Goal: Browse casually

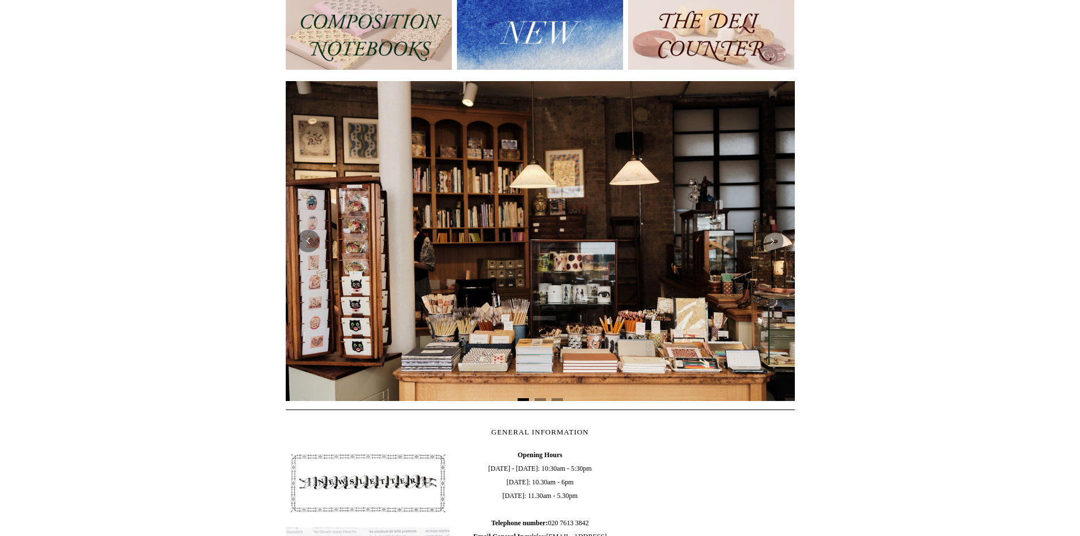
scroll to position [136, 0]
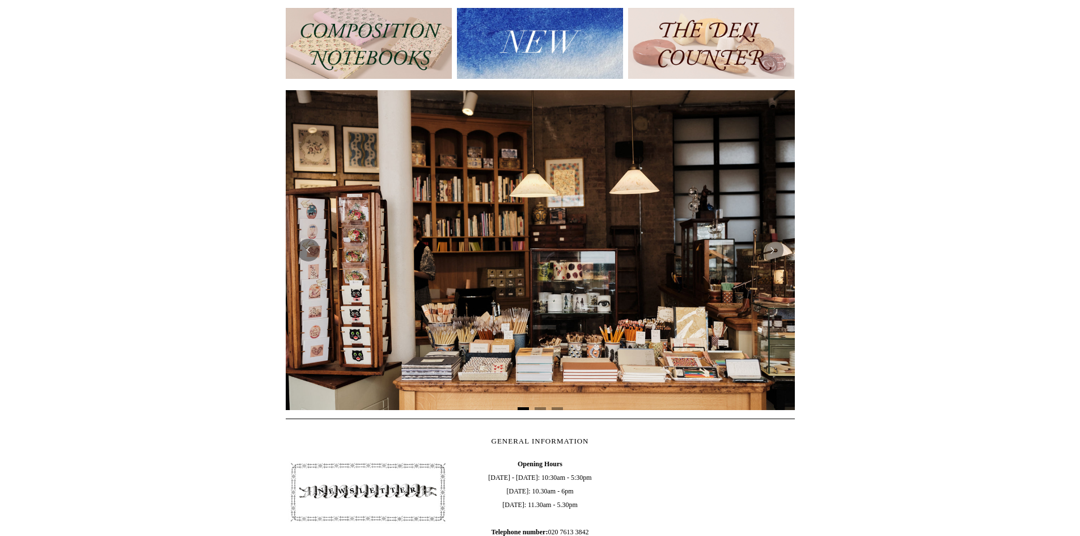
click at [720, 49] on img at bounding box center [711, 43] width 166 height 71
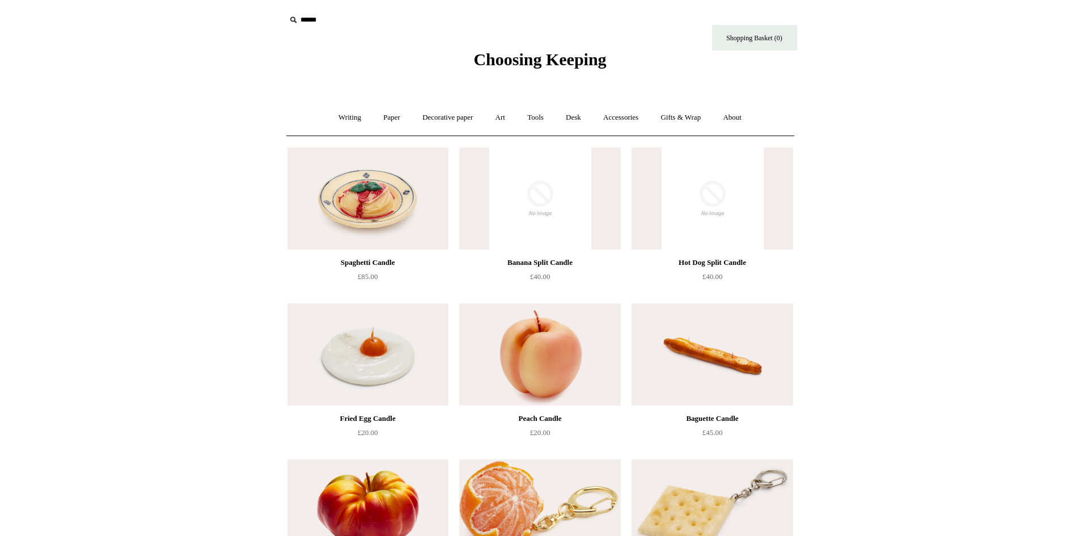
click at [406, 184] on img at bounding box center [367, 198] width 161 height 102
click at [468, 122] on link "Decorative paper +" at bounding box center [447, 118] width 71 height 30
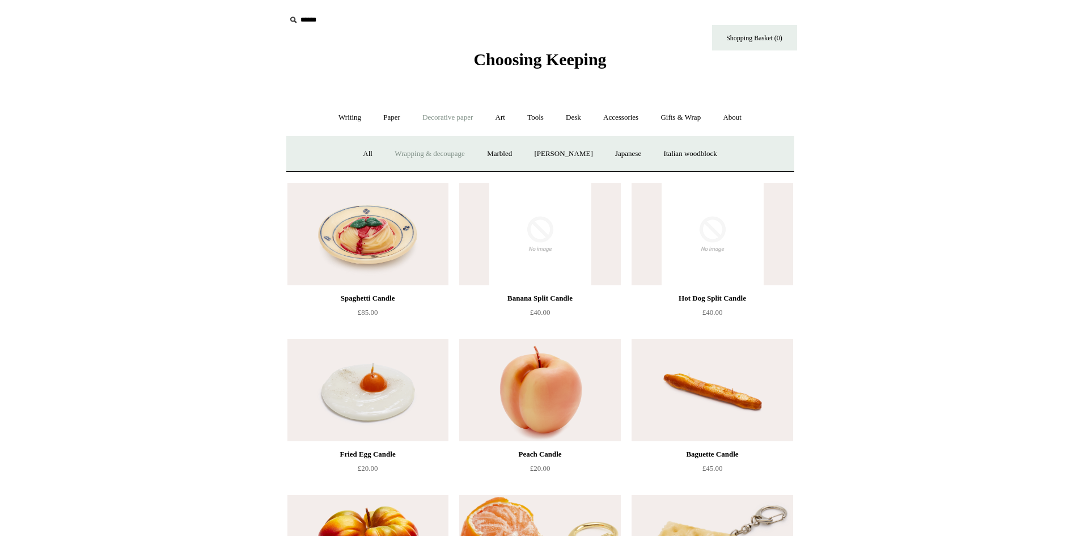
click at [421, 151] on link "Wrapping & decoupage" at bounding box center [429, 154] width 91 height 30
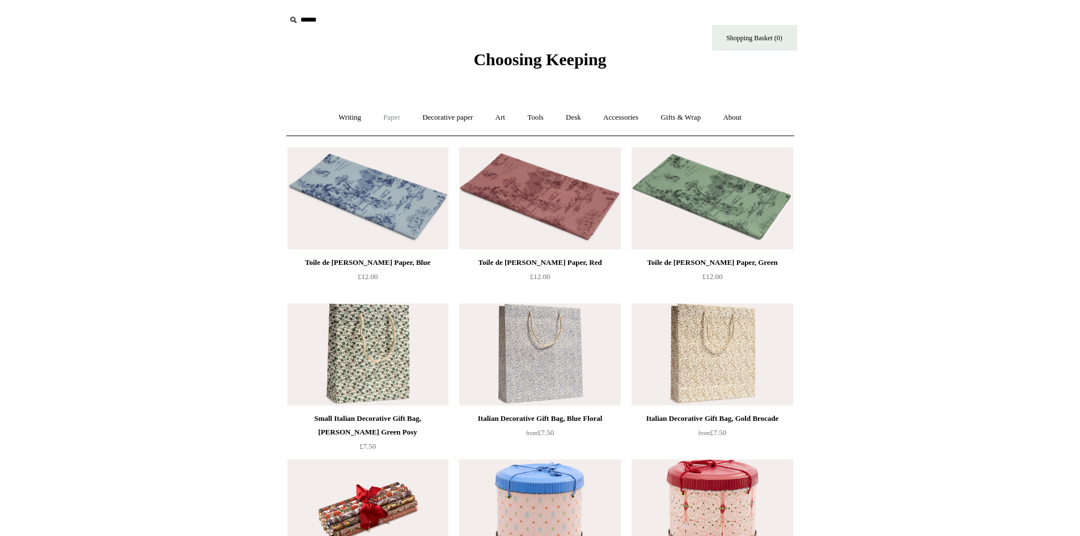
click at [390, 114] on link "Paper +" at bounding box center [391, 118] width 37 height 30
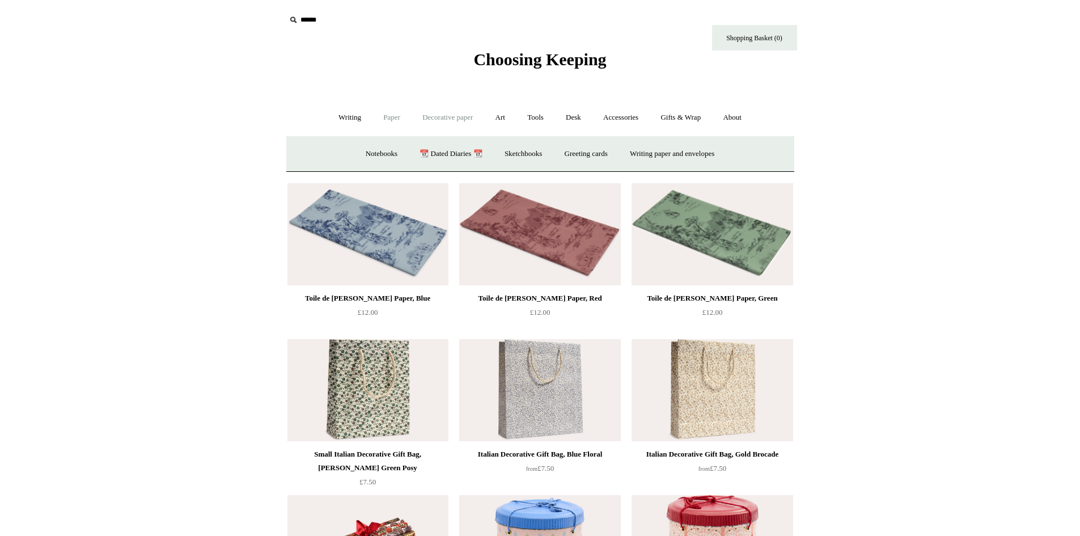
click at [452, 123] on link "Decorative paper +" at bounding box center [447, 118] width 71 height 30
click at [328, 114] on link "Writing +" at bounding box center [349, 118] width 43 height 30
click at [501, 62] on span "Choosing Keeping" at bounding box center [539, 59] width 133 height 19
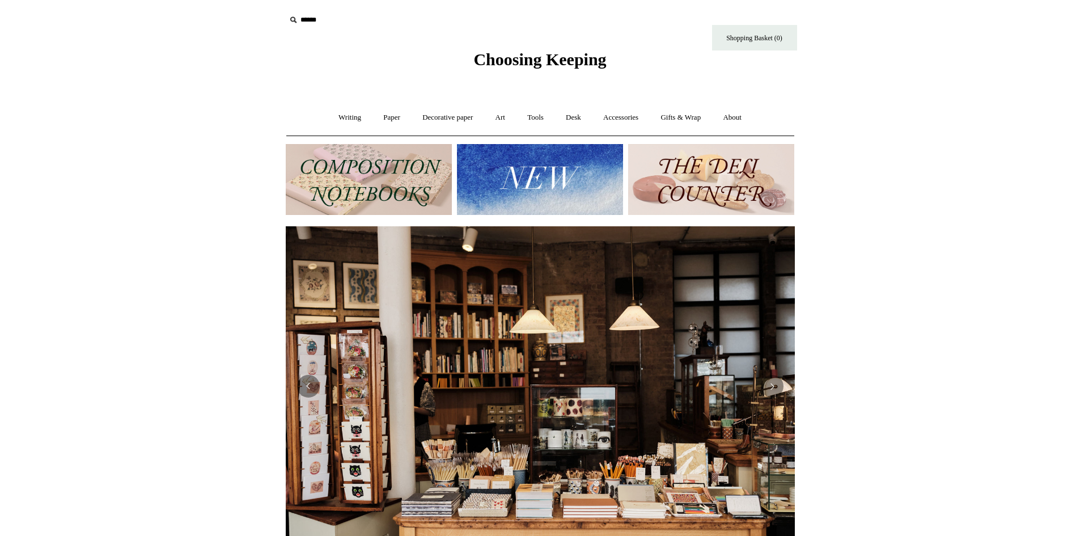
click at [345, 147] on img at bounding box center [369, 179] width 166 height 71
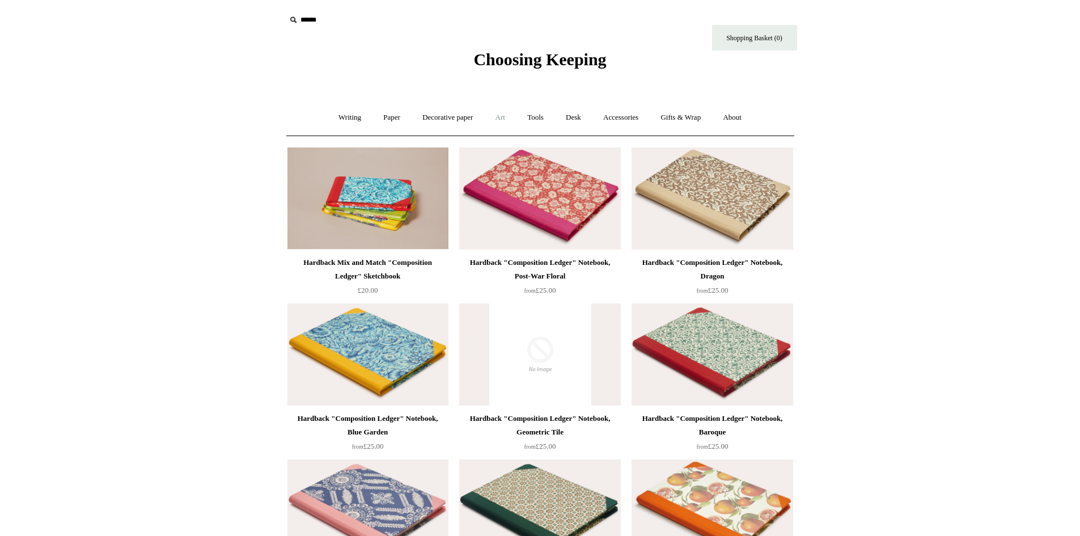
click at [495, 112] on link "Art +" at bounding box center [500, 118] width 30 height 30
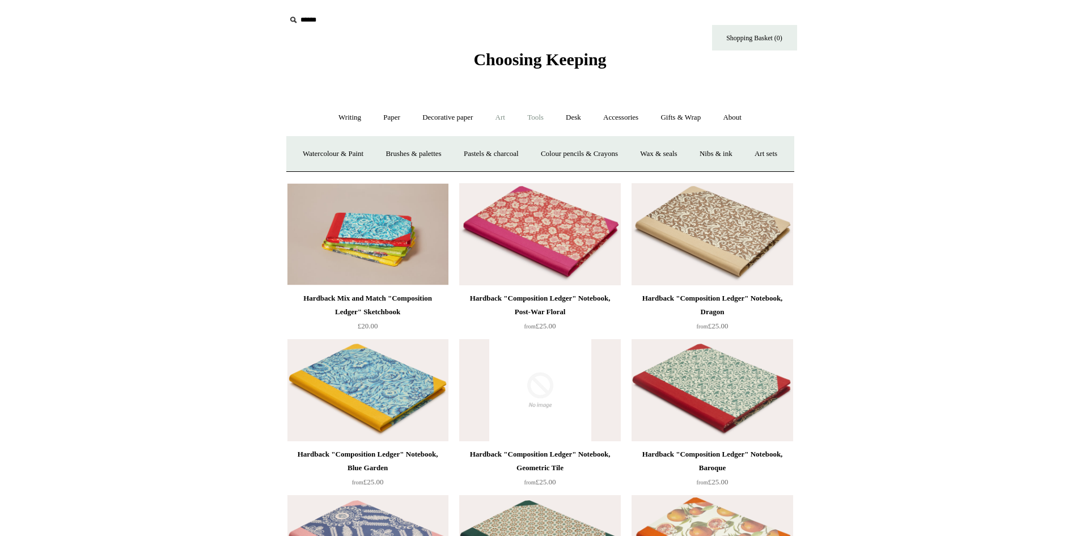
click at [554, 114] on link "Tools +" at bounding box center [535, 118] width 37 height 30
click at [472, 154] on link "Scissors" at bounding box center [475, 154] width 45 height 30
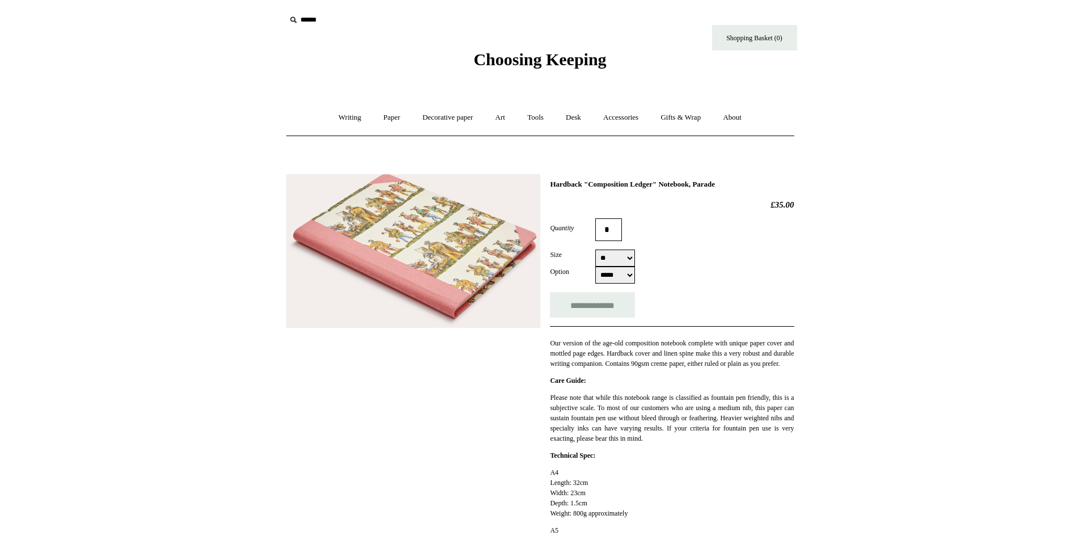
click at [442, 220] on img at bounding box center [413, 251] width 254 height 154
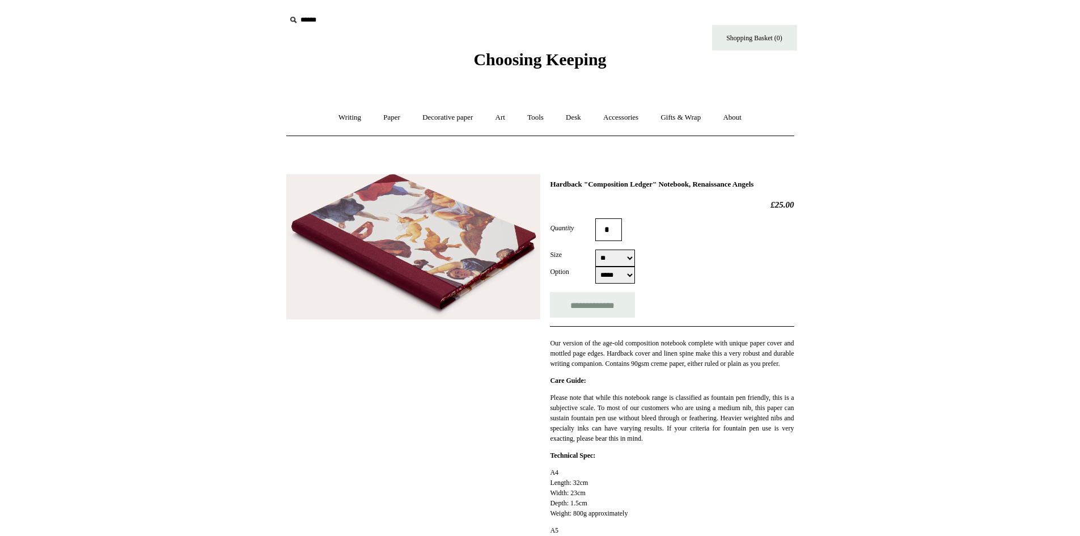
click at [422, 231] on img at bounding box center [413, 247] width 254 height 146
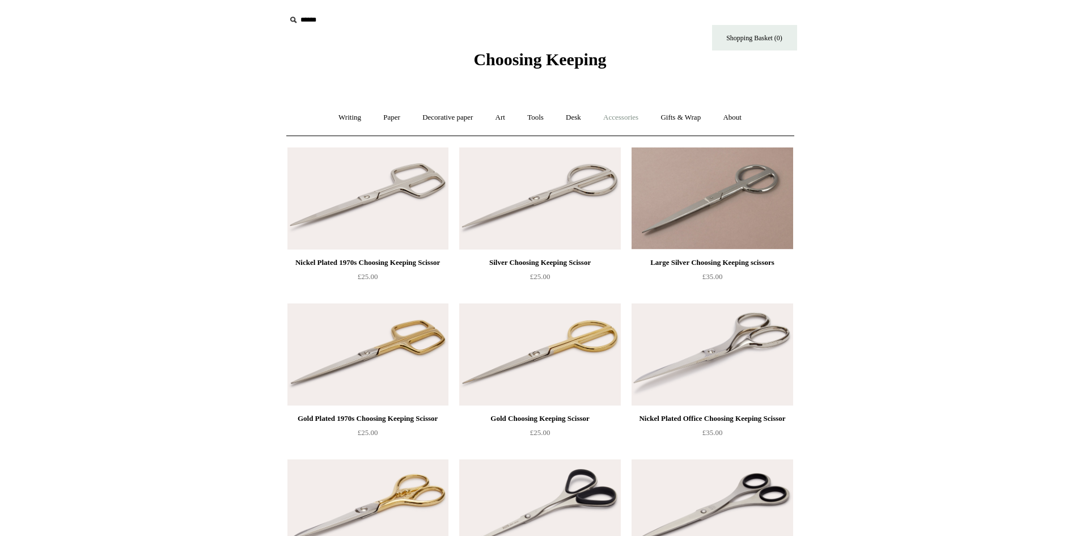
click at [605, 111] on link "Accessories +" at bounding box center [621, 118] width 56 height 30
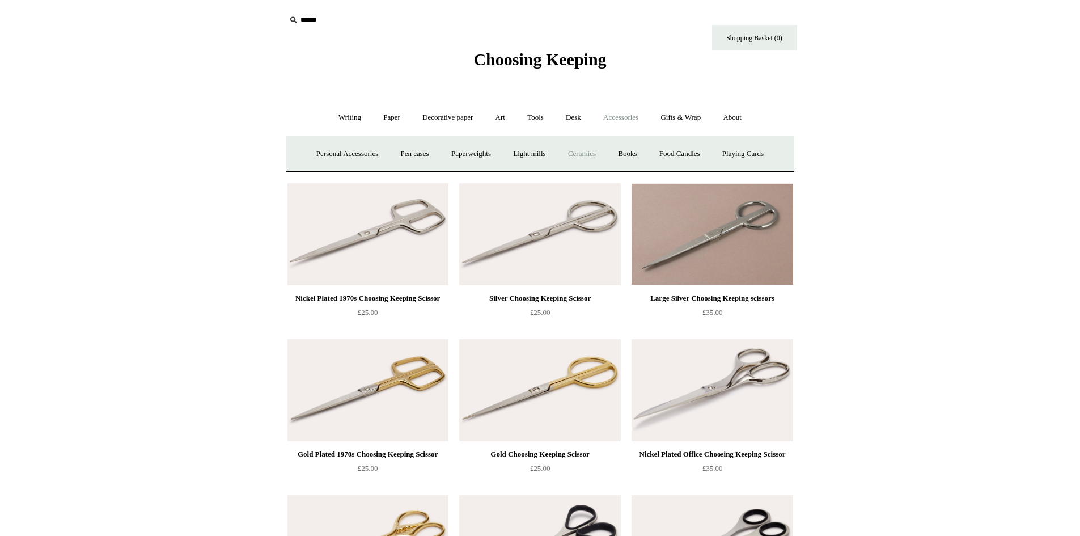
click at [585, 156] on link "Ceramics +" at bounding box center [582, 154] width 48 height 30
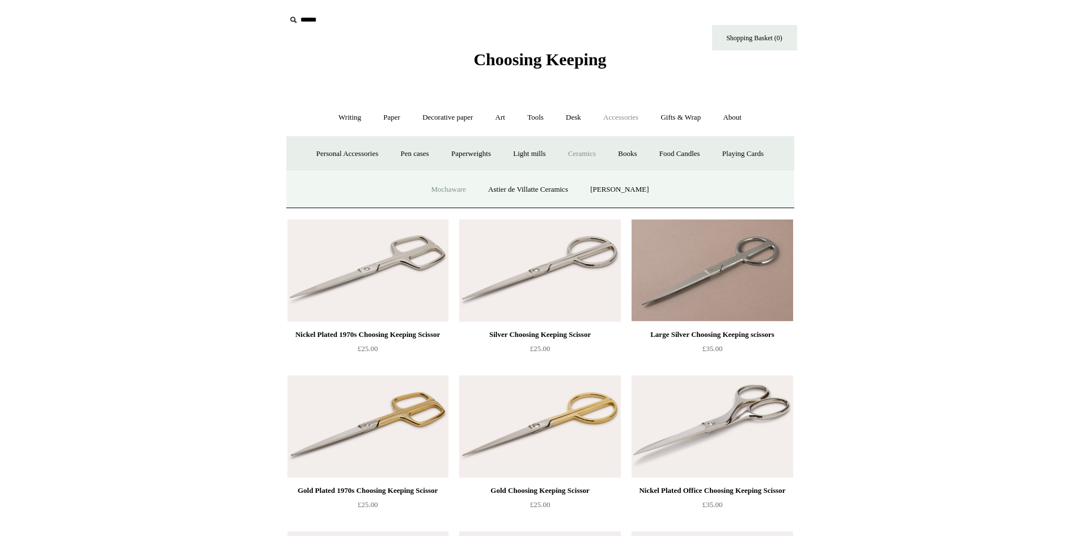
click at [439, 190] on link "Mochaware" at bounding box center [448, 190] width 55 height 30
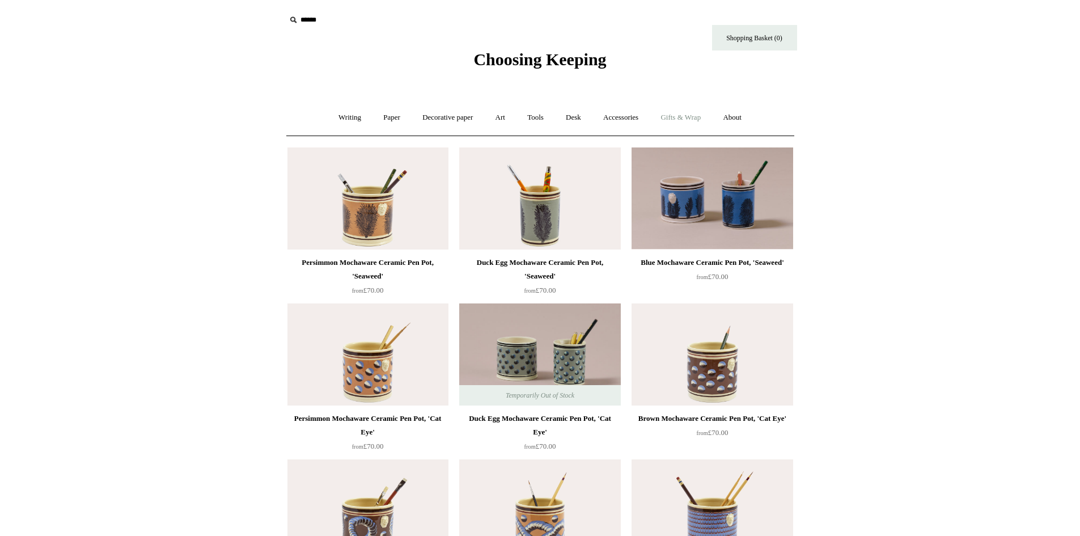
click at [689, 116] on link "Gifts & Wrap +" at bounding box center [680, 118] width 61 height 30
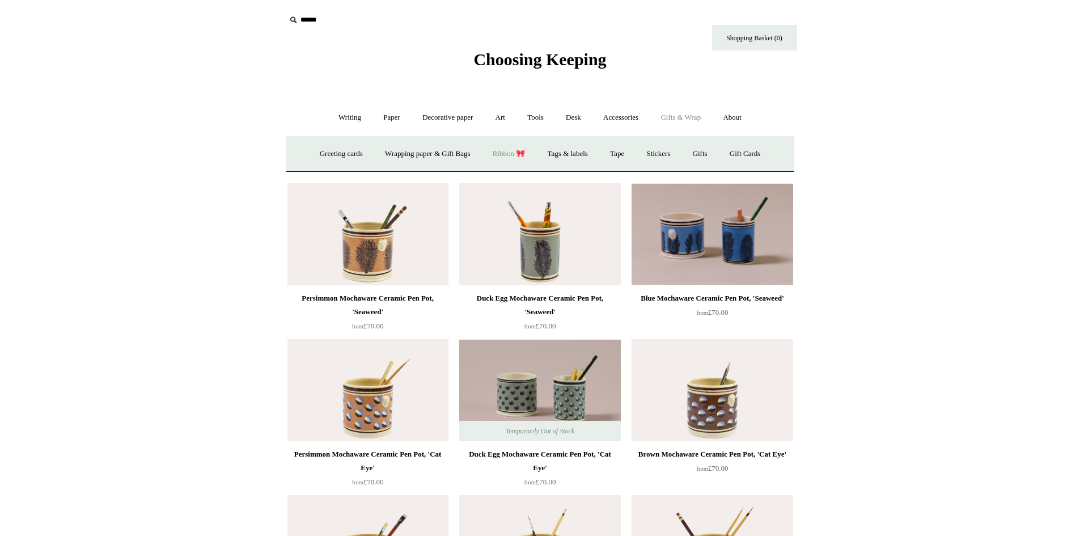
click at [523, 155] on link "Ribbon 🎀" at bounding box center [508, 154] width 53 height 30
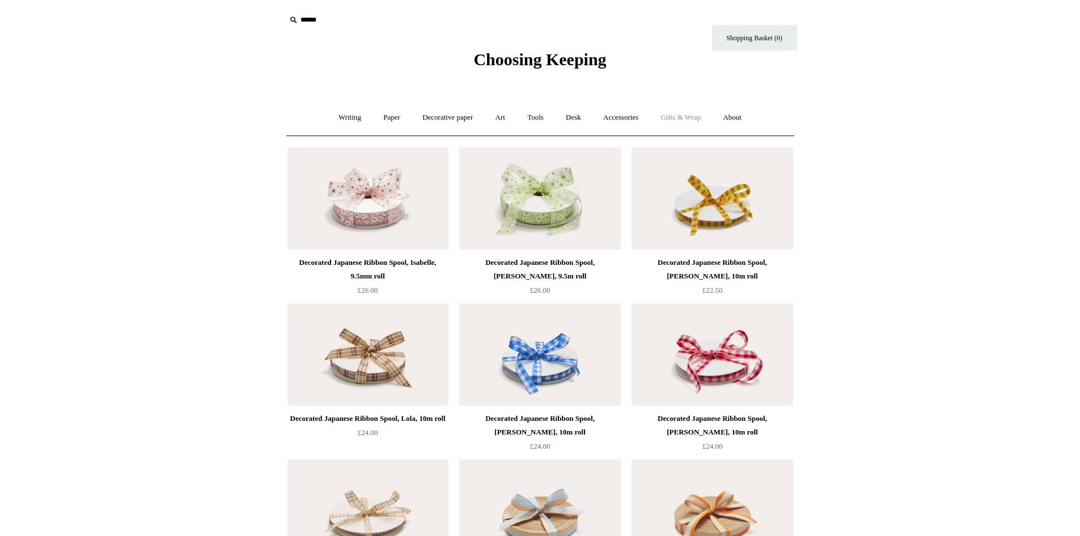
click at [698, 116] on link "Gifts & Wrap +" at bounding box center [680, 118] width 61 height 30
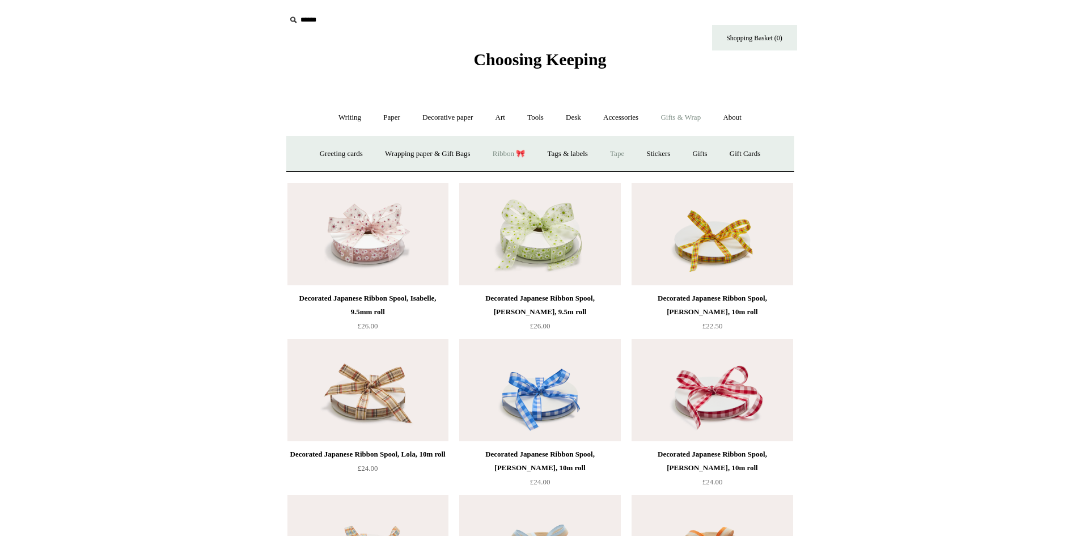
click at [620, 157] on link "Tape" at bounding box center [617, 154] width 35 height 30
